Goal: Task Accomplishment & Management: Manage account settings

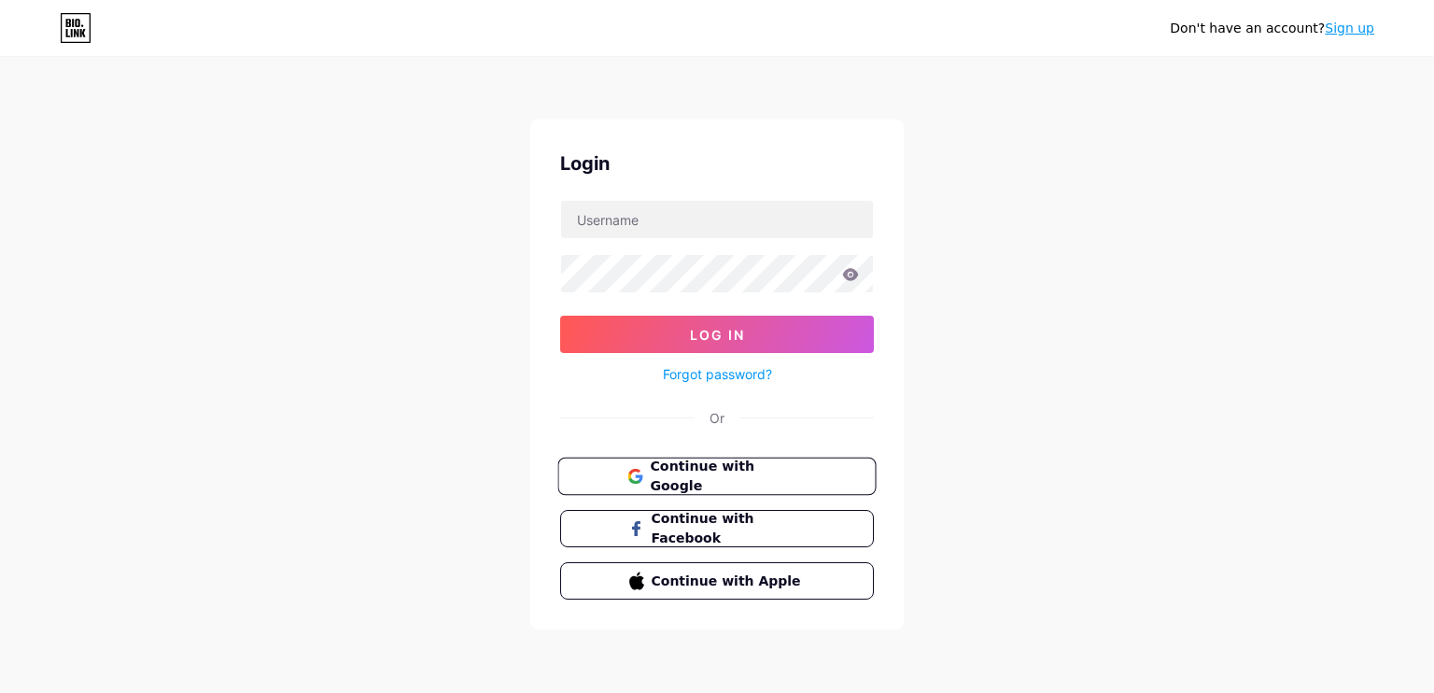
click at [726, 477] on span "Continue with Google" at bounding box center [728, 477] width 156 height 40
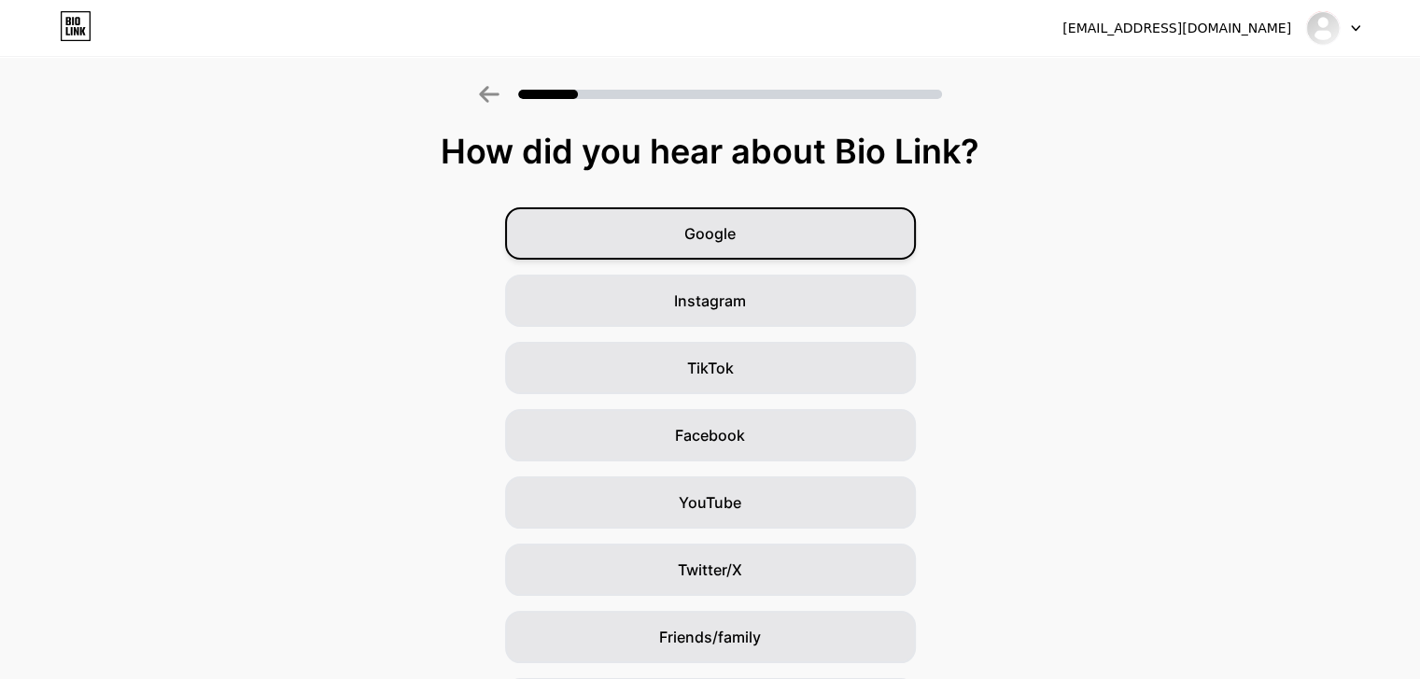
scroll to position [126, 0]
